Goal: Task Accomplishment & Management: Use online tool/utility

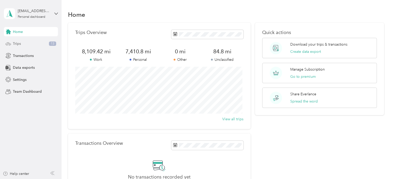
click at [29, 41] on div "Trips 13" at bounding box center [31, 43] width 54 height 9
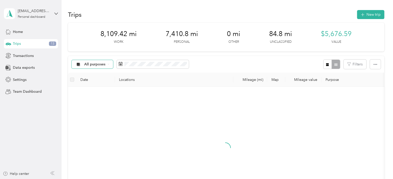
click at [87, 65] on span "All purposes" at bounding box center [94, 65] width 21 height 4
click at [89, 82] on span "Unclassified" at bounding box center [96, 82] width 25 height 5
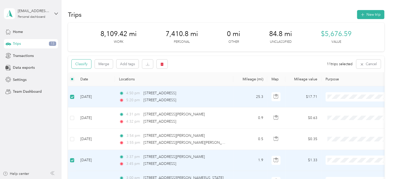
click at [75, 63] on button "Classify" at bounding box center [82, 63] width 20 height 9
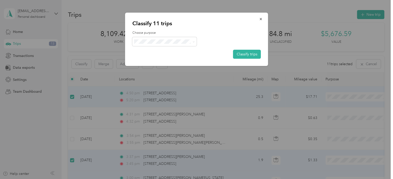
click at [162, 113] on span "Real Estate" at bounding box center [169, 113] width 48 height 5
click at [249, 49] on div "Choose purpose Classify trips" at bounding box center [196, 45] width 128 height 28
click at [245, 55] on button "Classify trips" at bounding box center [247, 54] width 28 height 9
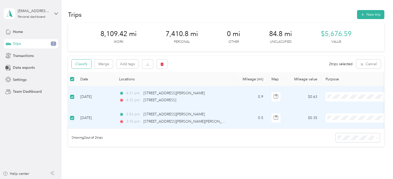
click at [83, 65] on button "Classify" at bounding box center [82, 63] width 20 height 9
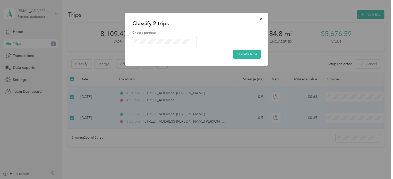
click at [164, 61] on li "Personal" at bounding box center [164, 59] width 64 height 9
click at [241, 53] on button "Classify trips" at bounding box center [247, 54] width 28 height 9
